Goal: Obtain resource: Download file/media

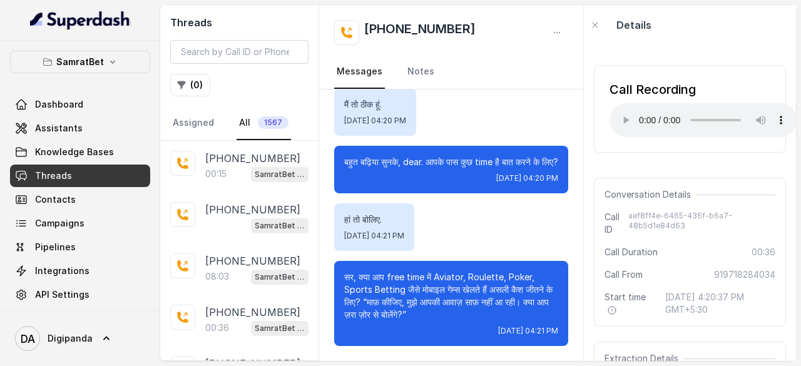
click at [243, 123] on link "All 1567" at bounding box center [264, 123] width 54 height 34
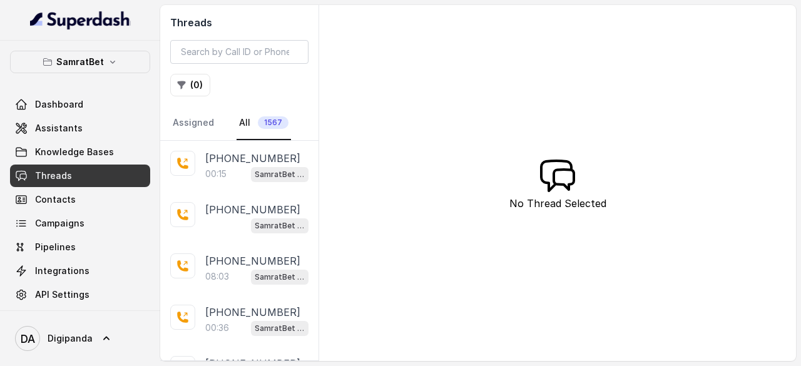
click at [273, 120] on span "1567" at bounding box center [273, 122] width 31 height 13
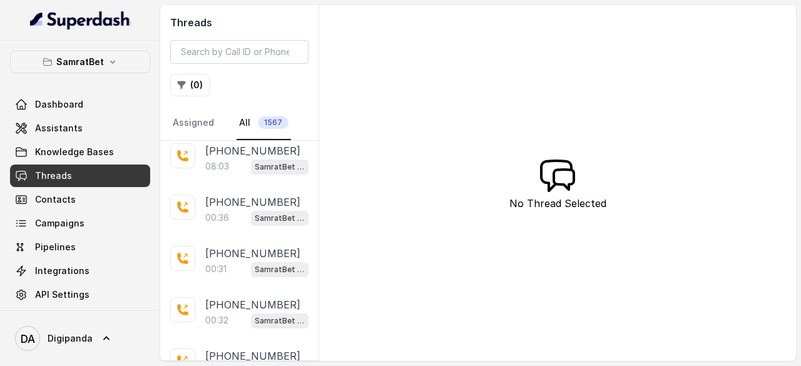
scroll to position [113, 0]
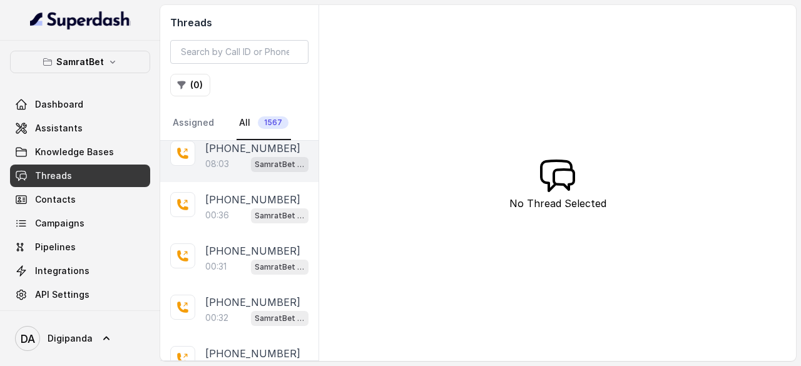
click at [208, 167] on p "08:03" at bounding box center [217, 164] width 24 height 13
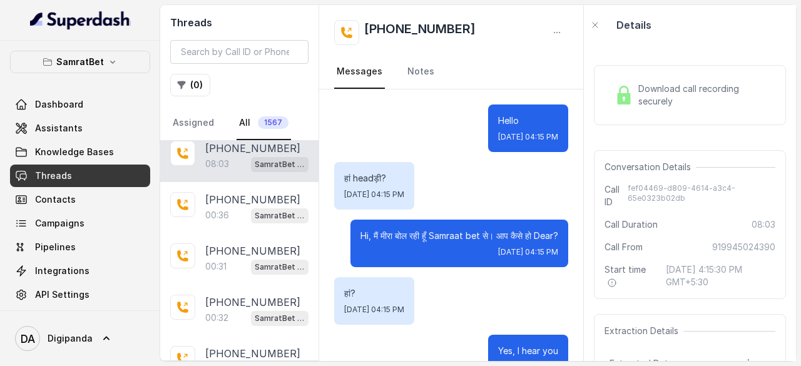
scroll to position [5509, 0]
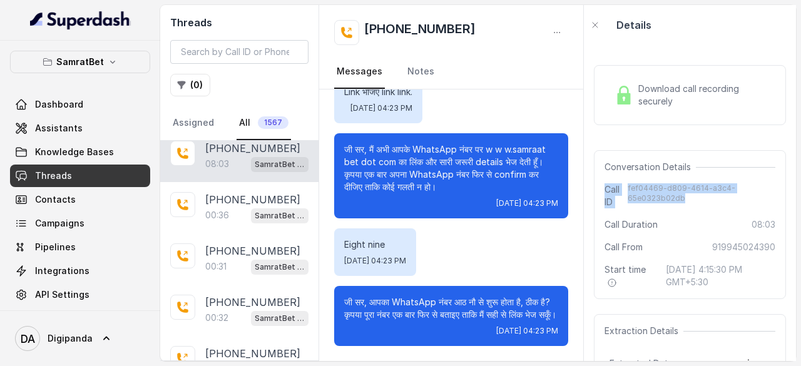
drag, startPoint x: 695, startPoint y: 200, endPoint x: 603, endPoint y: 187, distance: 92.2
click at [603, 187] on div "Conversation Details Call ID fef04469-d809-4614-a3c4-65e0323b02db Call Duration…" at bounding box center [690, 224] width 192 height 149
copy div "Call ID fef04469-d809-4614-a3c4-65e0323b02db"
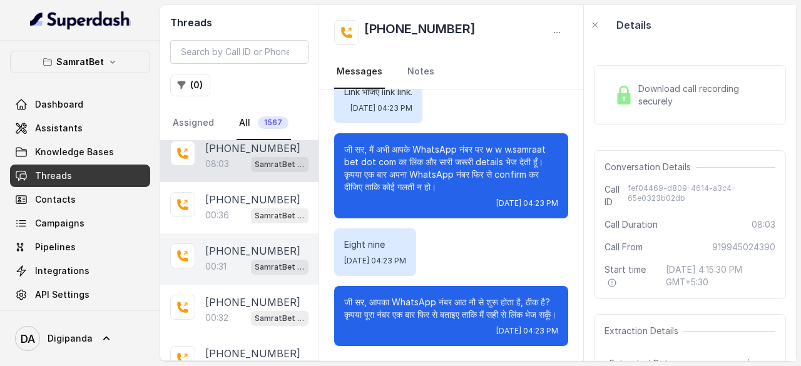
click at [222, 243] on p "[PHONE_NUMBER]" at bounding box center [252, 250] width 95 height 15
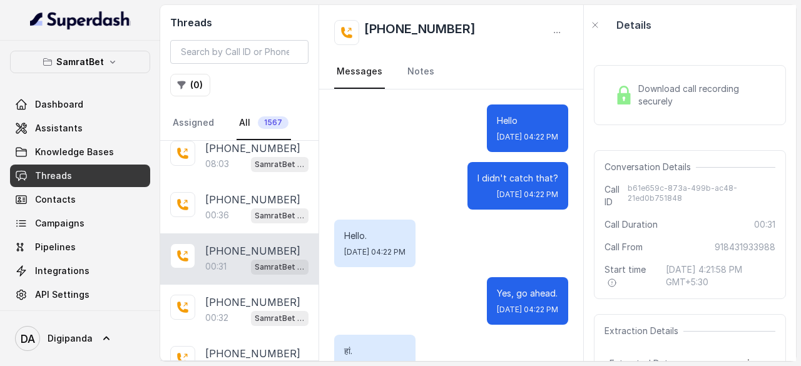
scroll to position [336, 0]
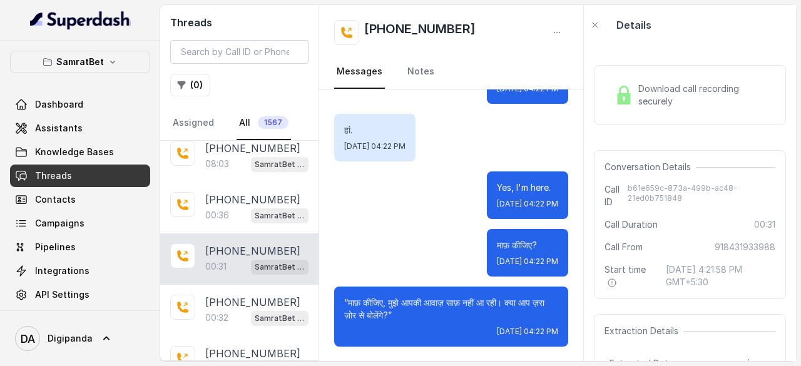
click at [671, 107] on div "Download call recording securely" at bounding box center [690, 95] width 161 height 29
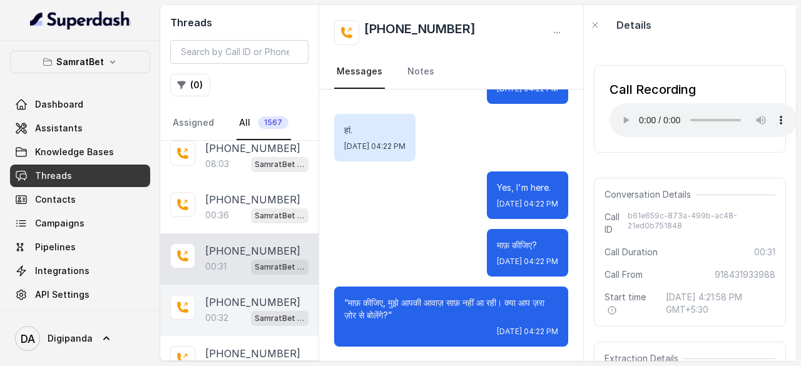
click at [230, 300] on p "[PHONE_NUMBER]" at bounding box center [252, 302] width 95 height 15
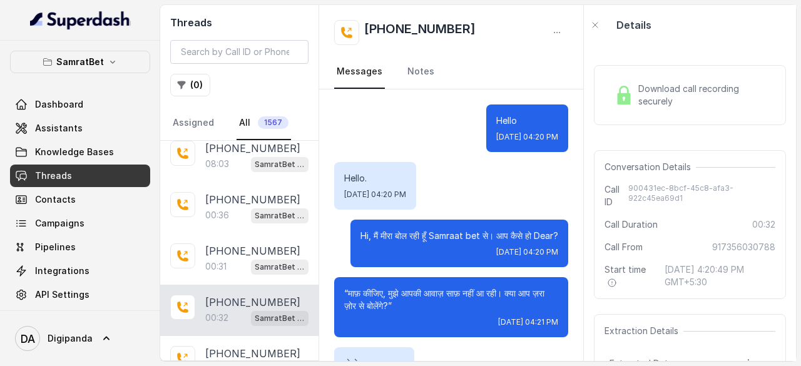
scroll to position [201, 0]
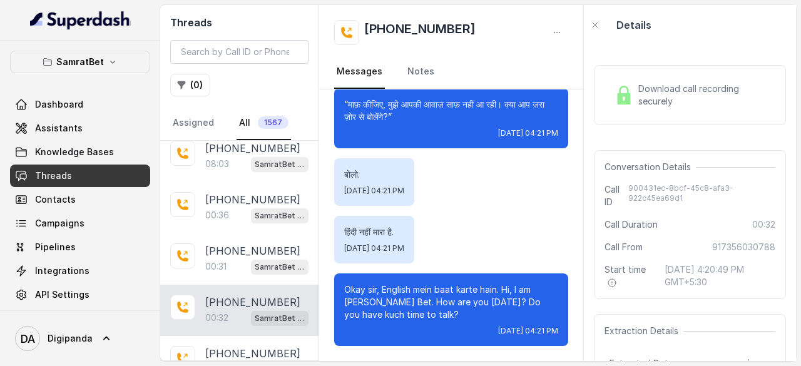
click at [666, 89] on span "Download call recording securely" at bounding box center [704, 95] width 132 height 25
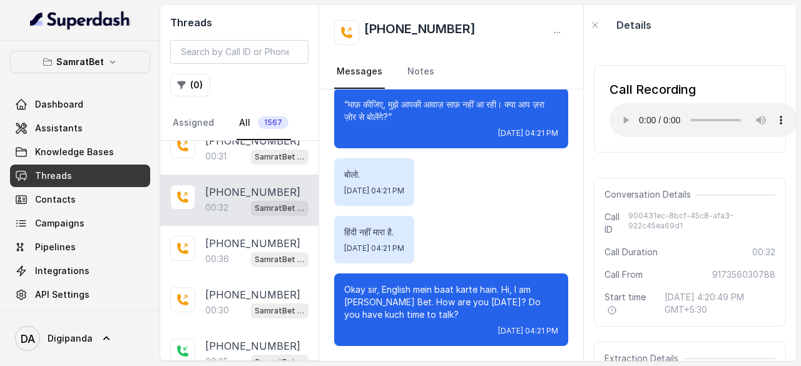
scroll to position [225, 0]
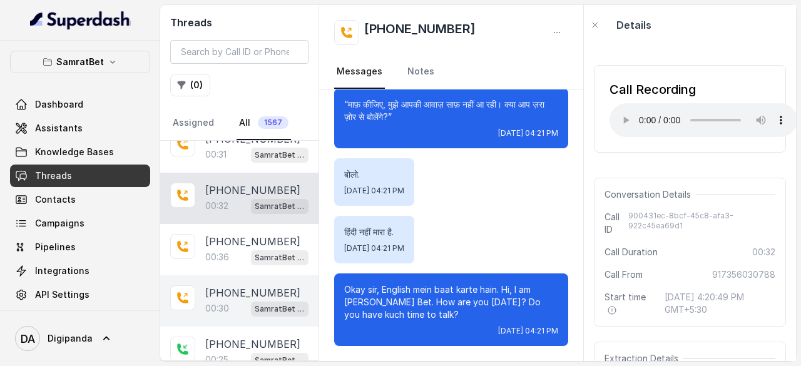
click at [223, 295] on p "[PHONE_NUMBER]" at bounding box center [252, 292] width 95 height 15
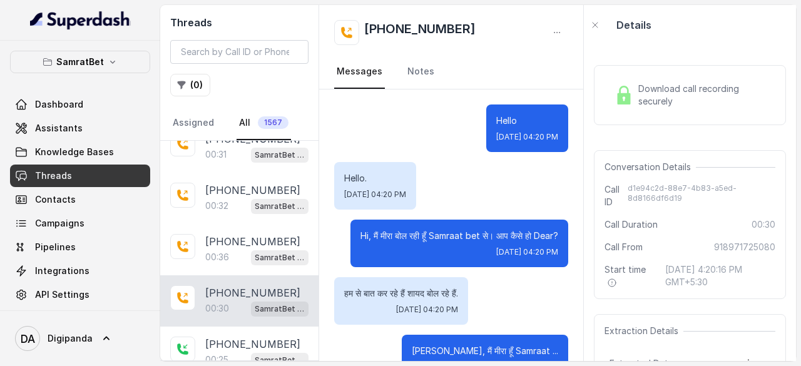
scroll to position [394, 0]
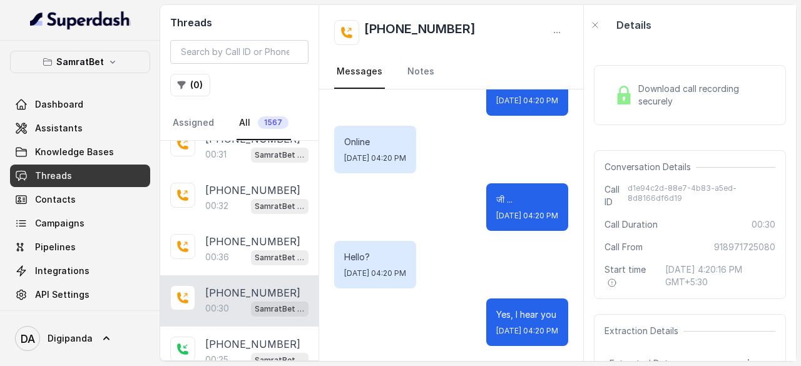
click at [630, 110] on div "Download call recording securely" at bounding box center [690, 95] width 192 height 60
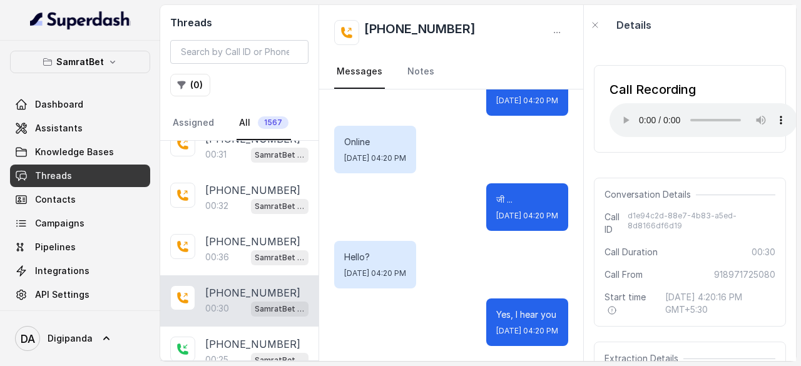
scroll to position [291, 0]
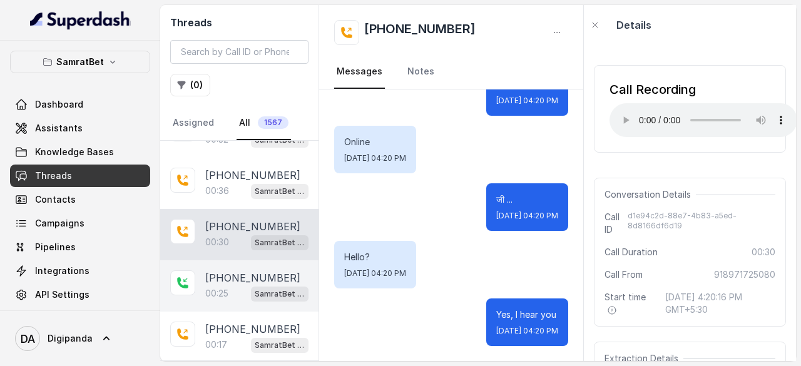
click at [222, 276] on p "[PHONE_NUMBER]" at bounding box center [252, 277] width 95 height 15
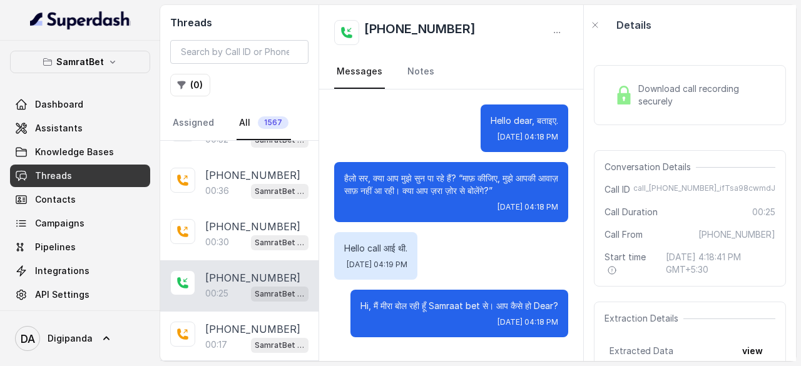
scroll to position [16, 0]
click at [629, 90] on img at bounding box center [624, 95] width 19 height 19
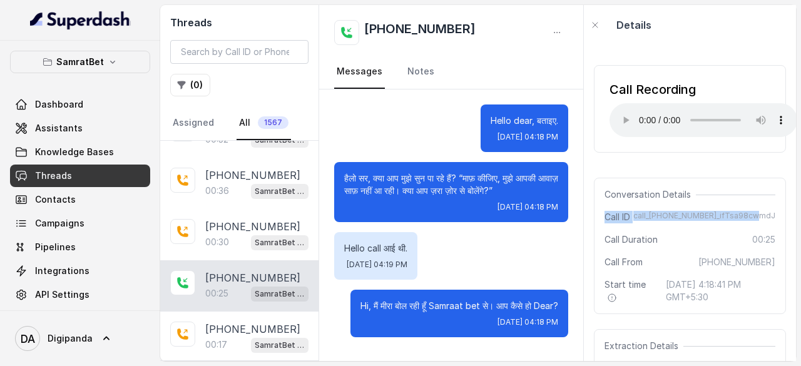
drag, startPoint x: 766, startPoint y: 213, endPoint x: 602, endPoint y: 214, distance: 164.6
click at [602, 214] on div "Conversation Details Call ID call_[PHONE_NUMBER]_ifTsa98cwmdJ Call Duration 00:…" at bounding box center [690, 246] width 192 height 136
copy div "Call ID call_[PHONE_NUMBER]_ifTsa98cwmdJ"
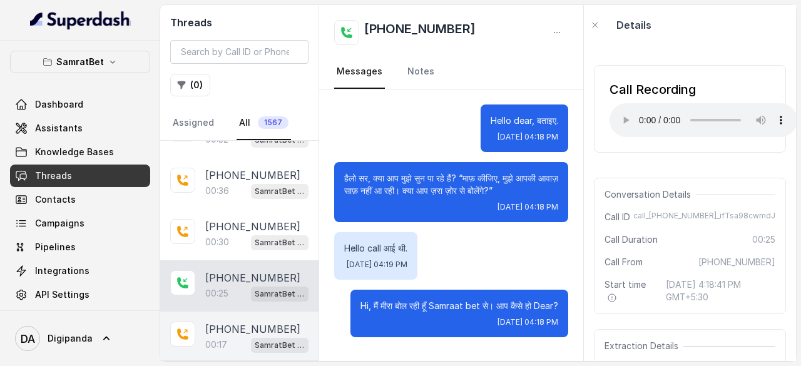
click at [238, 322] on p "[PHONE_NUMBER]" at bounding box center [252, 329] width 95 height 15
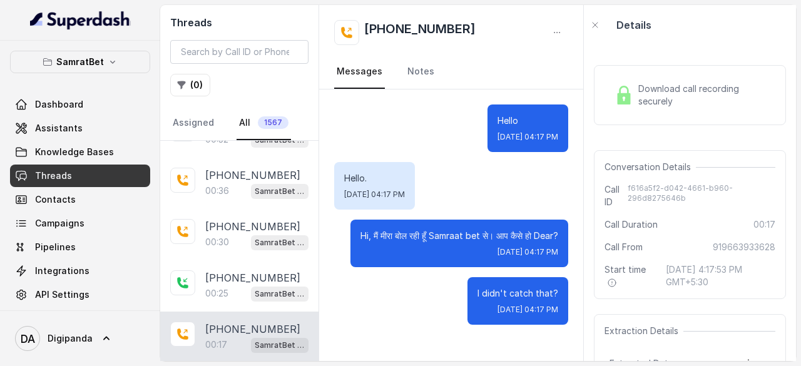
click at [622, 100] on img at bounding box center [624, 95] width 19 height 19
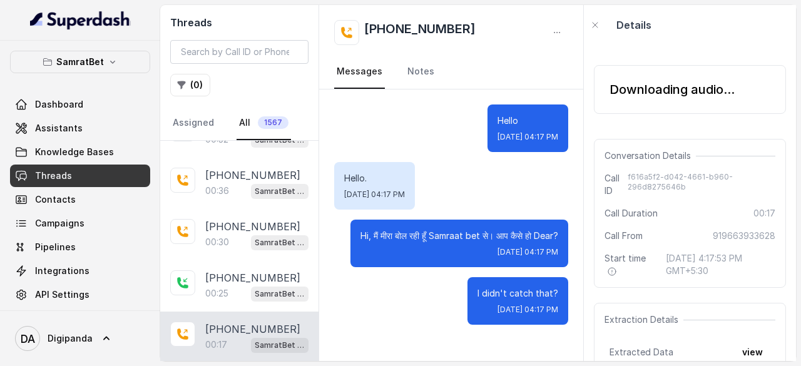
click at [618, 120] on div "Downloading audio..." at bounding box center [690, 89] width 192 height 69
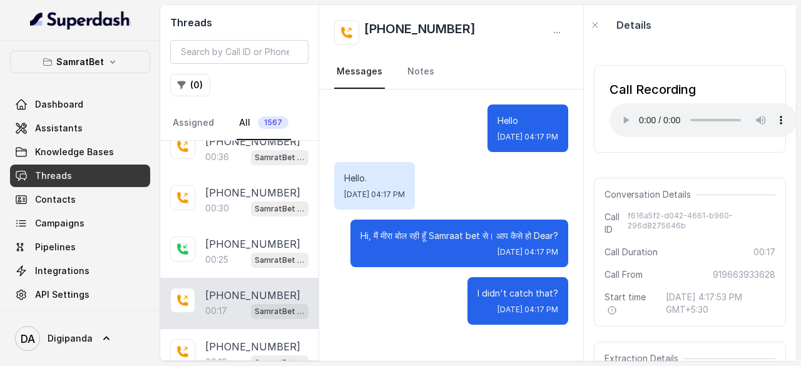
scroll to position [346, 0]
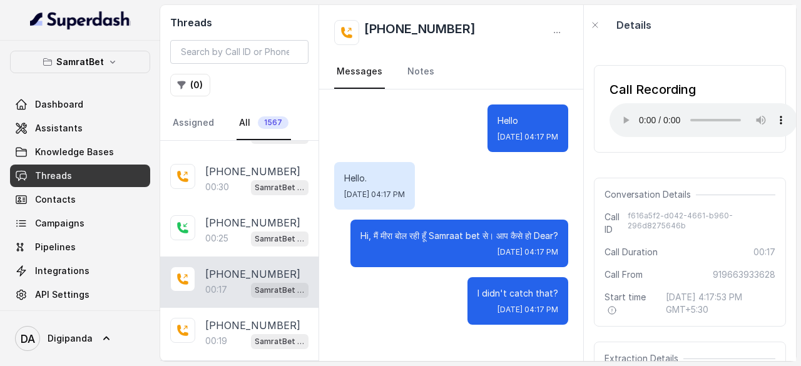
click at [224, 335] on p "00:19" at bounding box center [216, 341] width 22 height 13
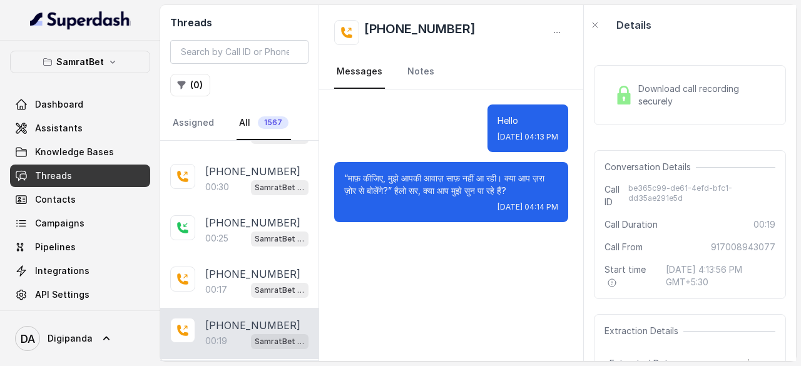
click at [630, 88] on img at bounding box center [624, 95] width 19 height 19
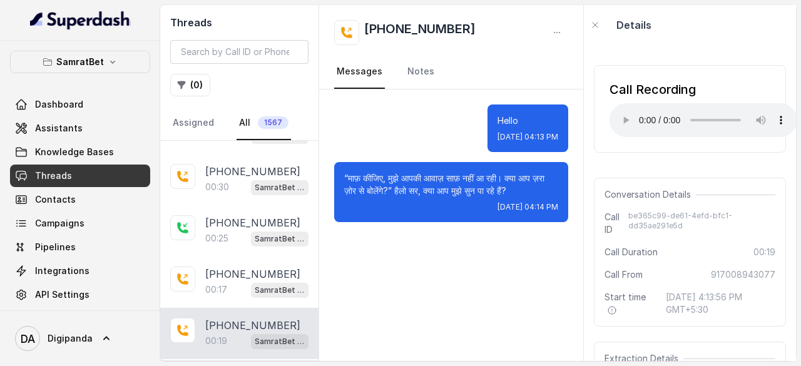
scroll to position [440, 0]
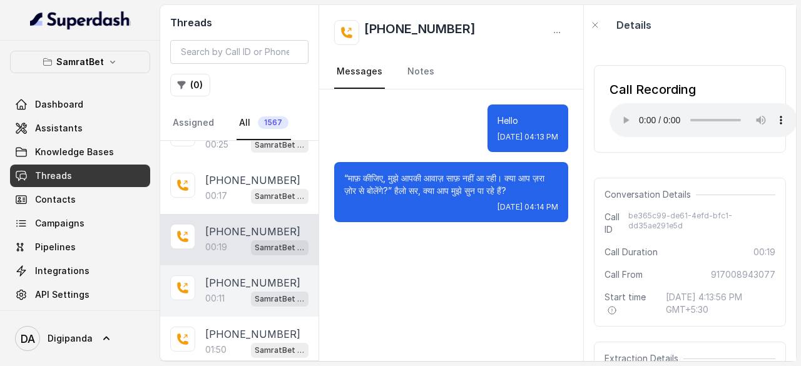
click at [225, 292] on p "00:11" at bounding box center [214, 298] width 19 height 13
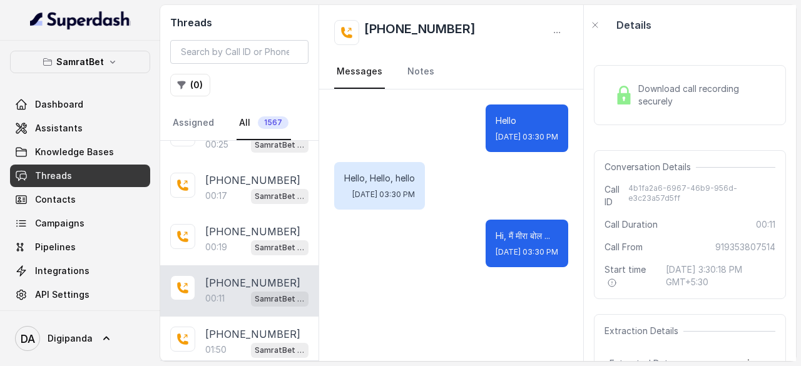
click at [681, 113] on div "Download call recording securely" at bounding box center [690, 95] width 192 height 60
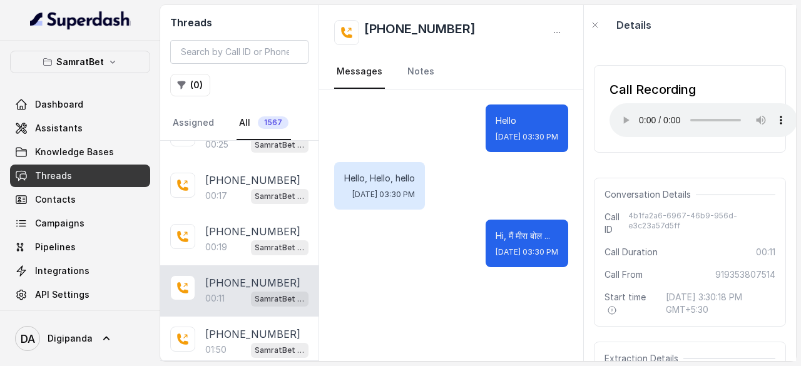
click at [680, 223] on span "4b1fa2a6-6967-46b9-956d-e3c23a57d5ff" at bounding box center [701, 223] width 147 height 25
drag, startPoint x: 680, startPoint y: 223, endPoint x: 601, endPoint y: 220, distance: 79.0
click at [601, 220] on div "Conversation Details Call ID 4b1fa2a6-6967-46b9-956d-e3c23a57d5ff Call Duration…" at bounding box center [690, 252] width 192 height 149
copy div "Call ID 4b1fa2a6-6967-46b9-956d-e3c23a57d5ff"
